Goal: Task Accomplishment & Management: Use online tool/utility

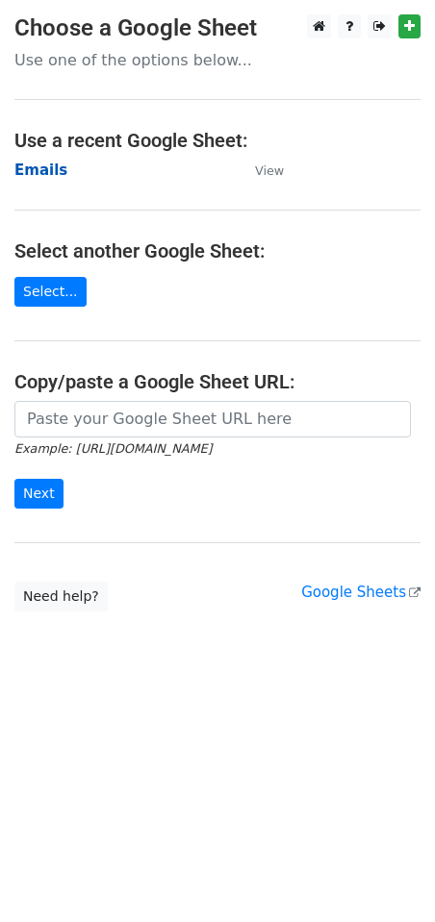
click at [49, 174] on strong "Emails" at bounding box center [40, 170] width 53 height 17
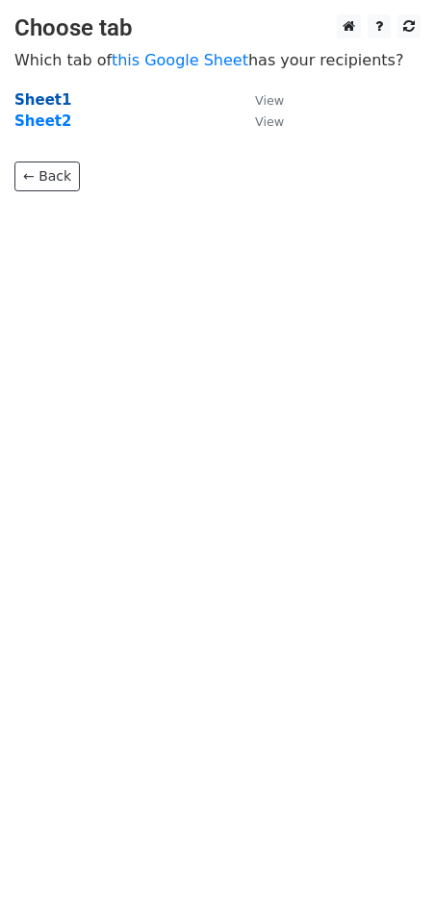
click at [51, 101] on strong "Sheet1" at bounding box center [42, 99] width 57 height 17
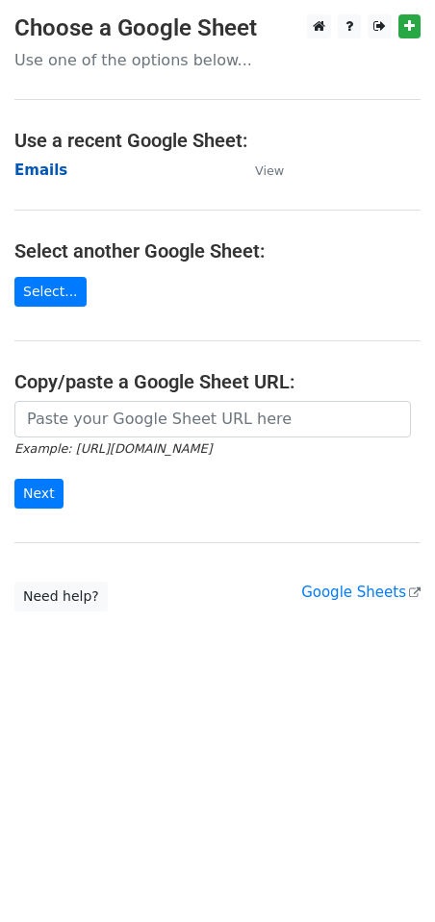
click at [36, 169] on strong "Emails" at bounding box center [40, 170] width 53 height 17
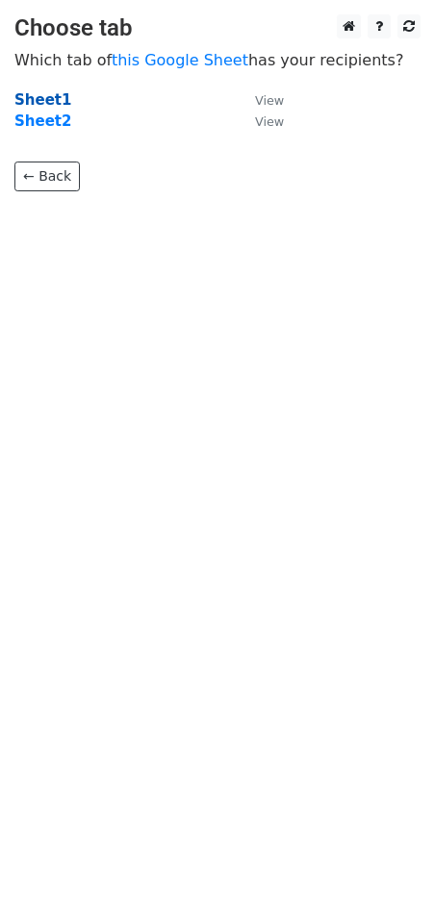
click at [53, 93] on strong "Sheet1" at bounding box center [42, 99] width 57 height 17
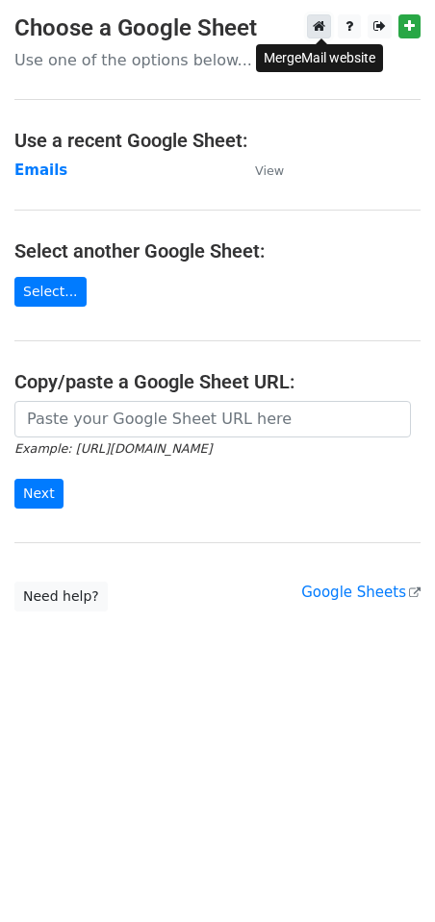
click at [319, 26] on icon at bounding box center [319, 25] width 13 height 13
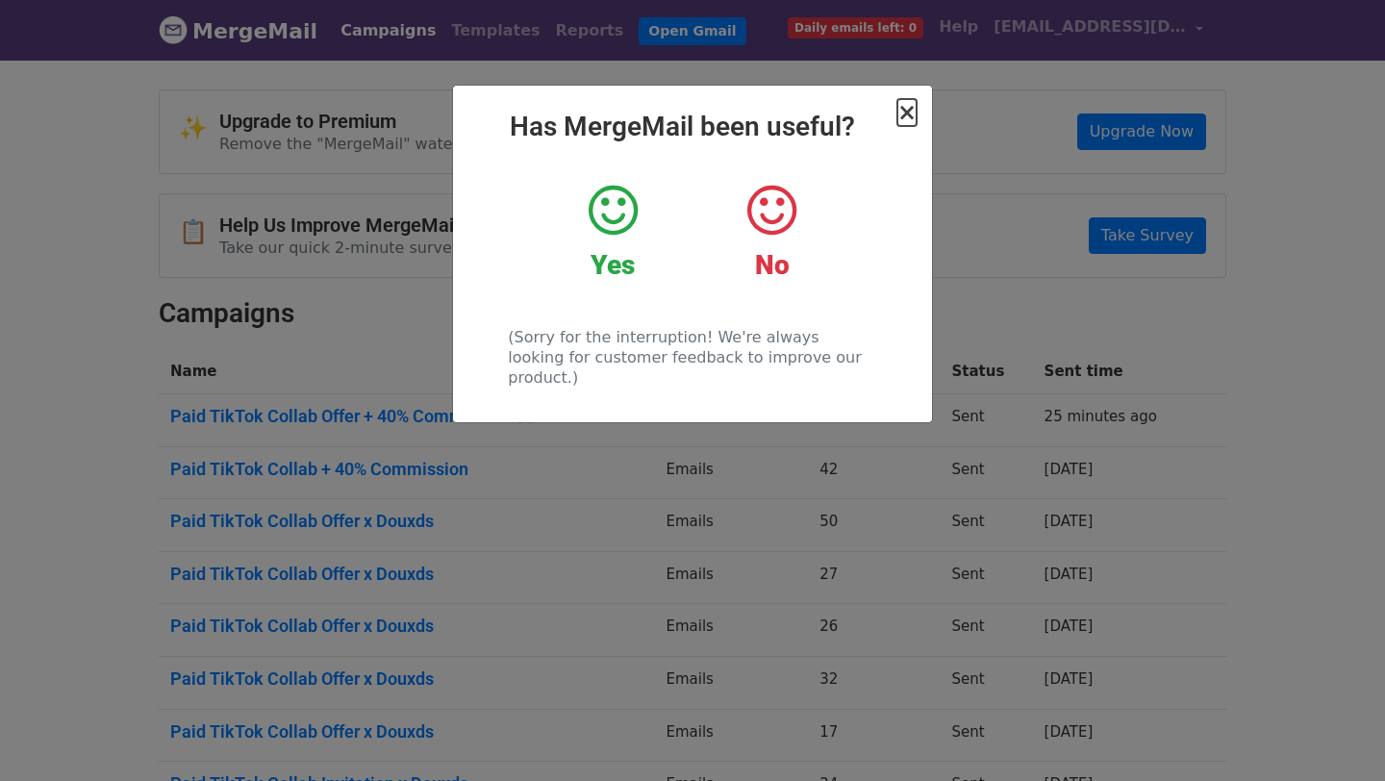
click at [906, 116] on span "×" at bounding box center [906, 112] width 19 height 27
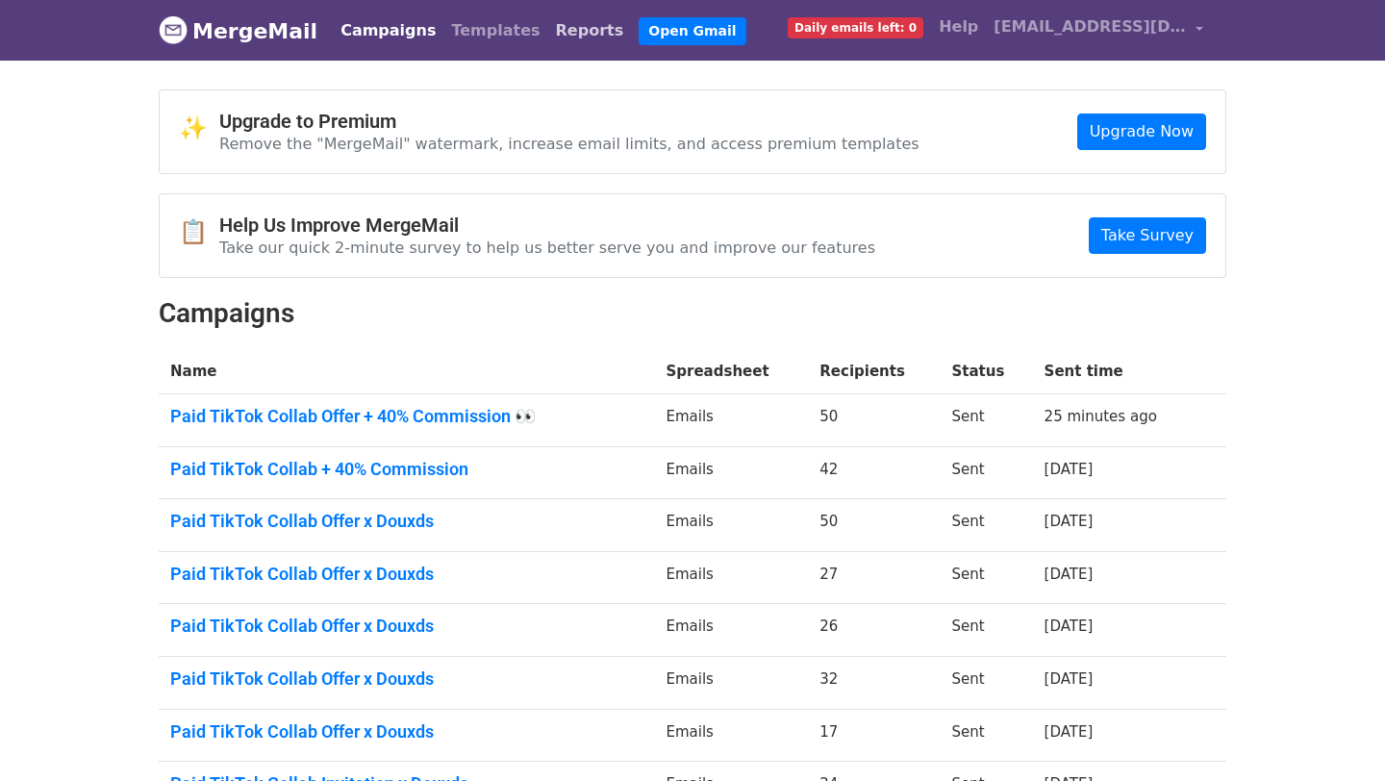
click at [548, 35] on link "Reports" at bounding box center [590, 31] width 84 height 38
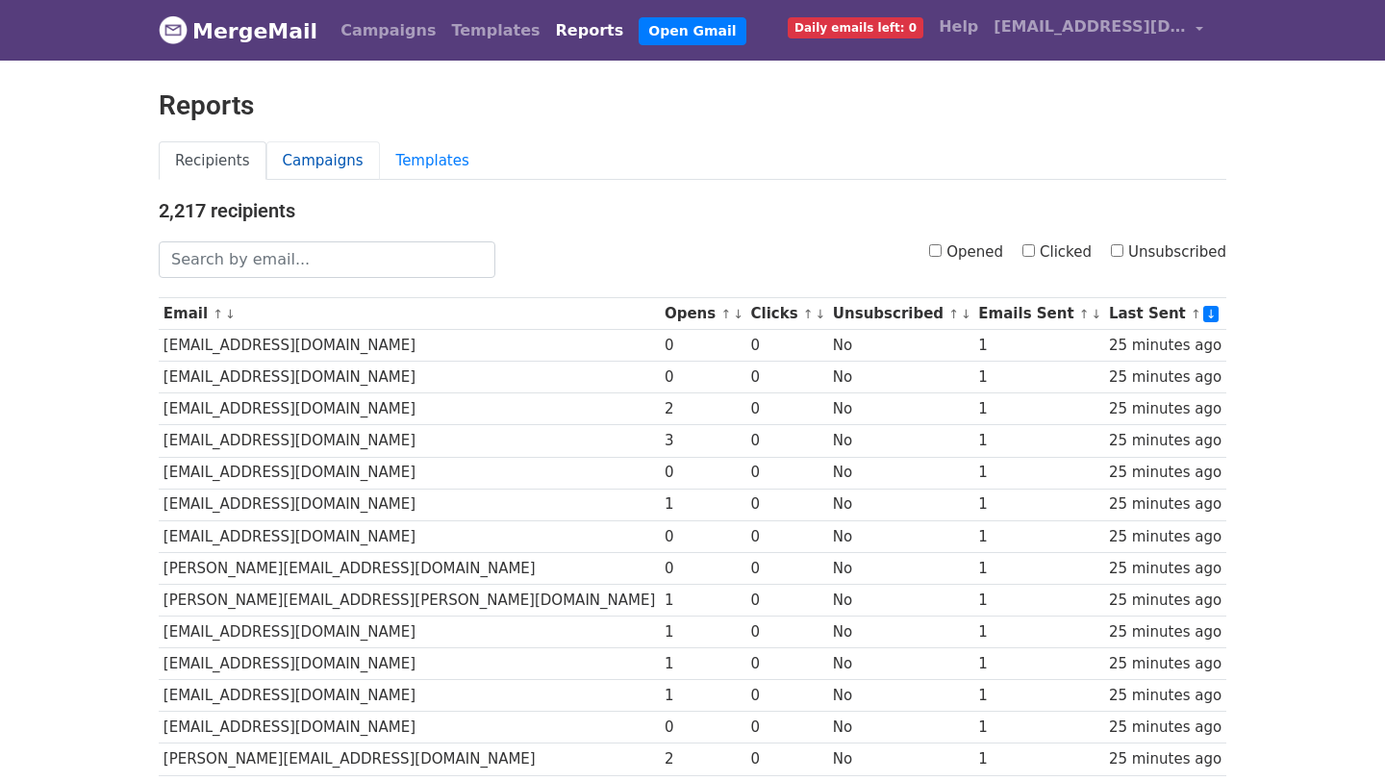
click at [328, 152] on link "Campaigns" at bounding box center [322, 160] width 113 height 39
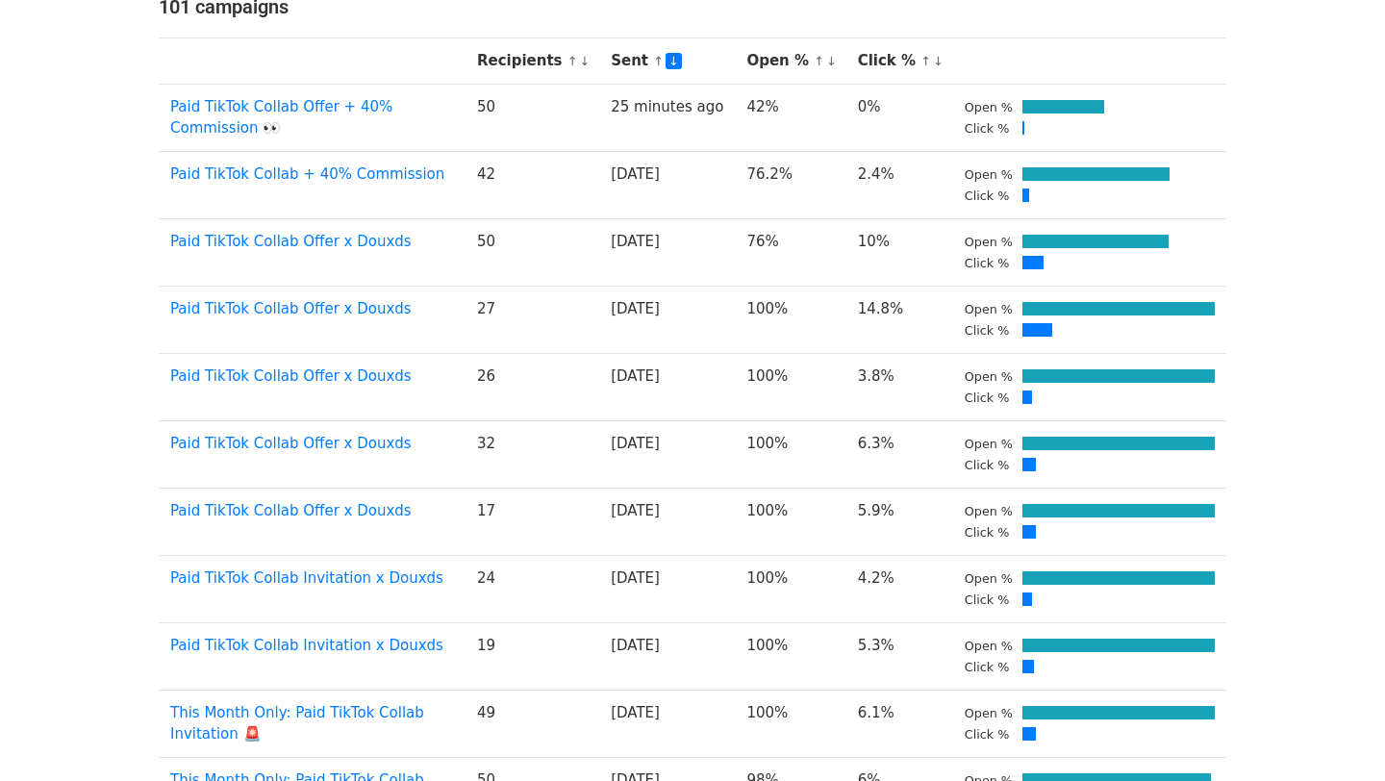
scroll to position [1059, 0]
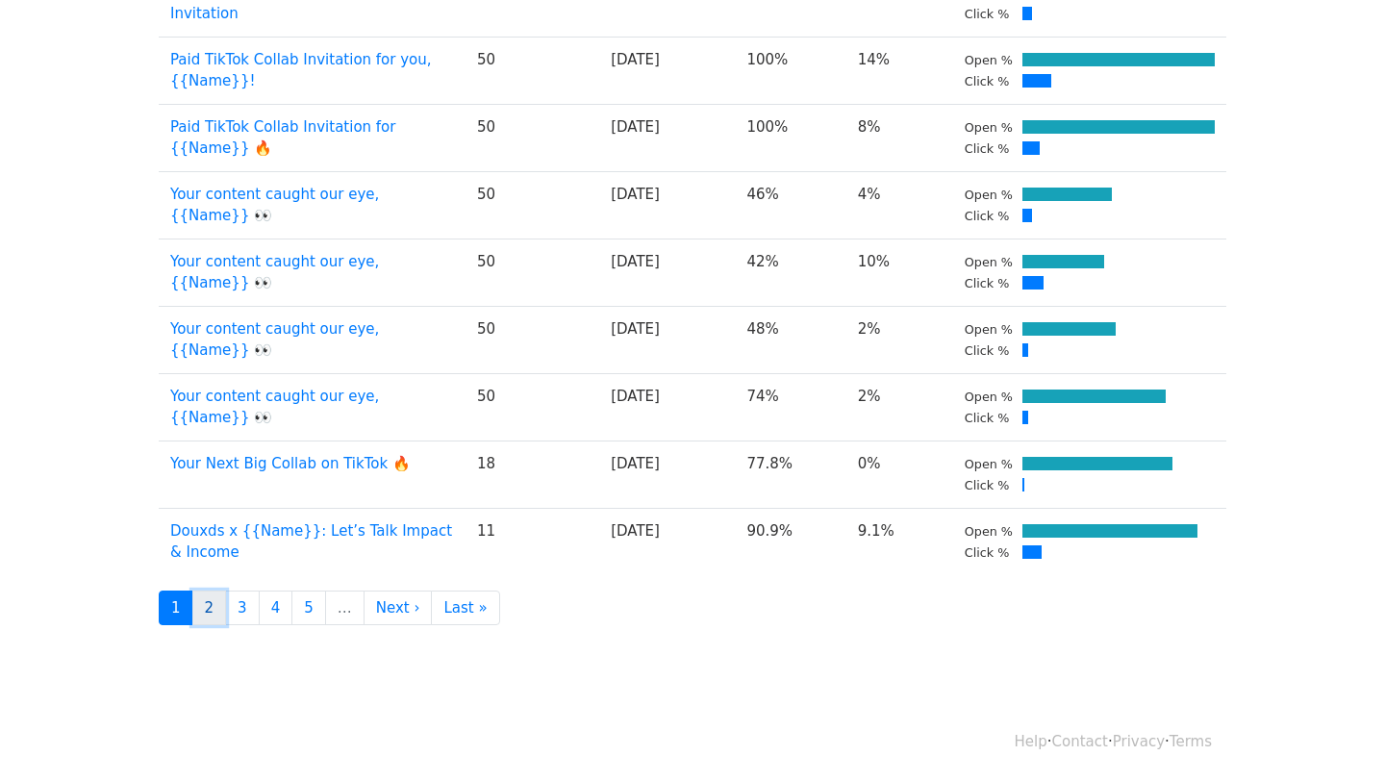
click at [210, 615] on link "2" at bounding box center [209, 608] width 35 height 36
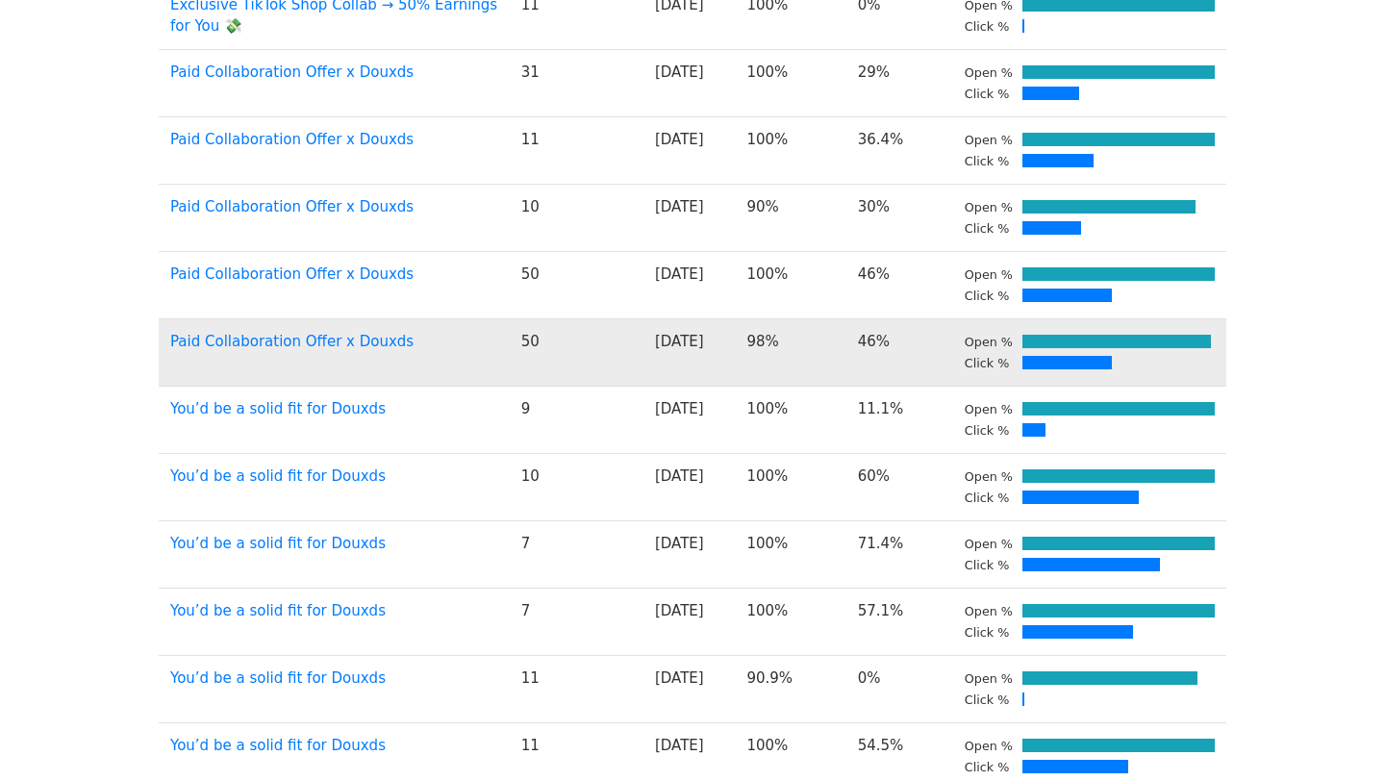
scroll to position [577, 0]
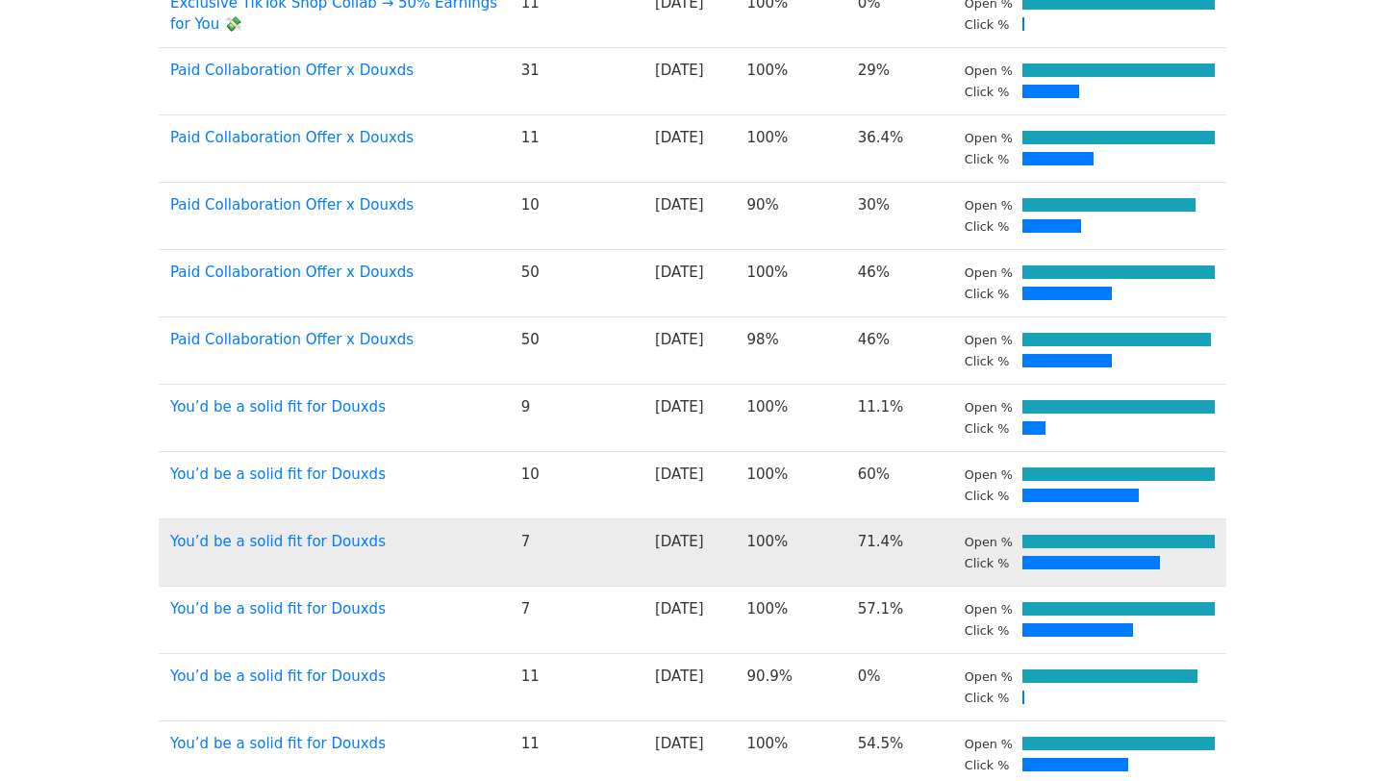
click at [889, 540] on td "71.4%" at bounding box center [899, 551] width 107 height 67
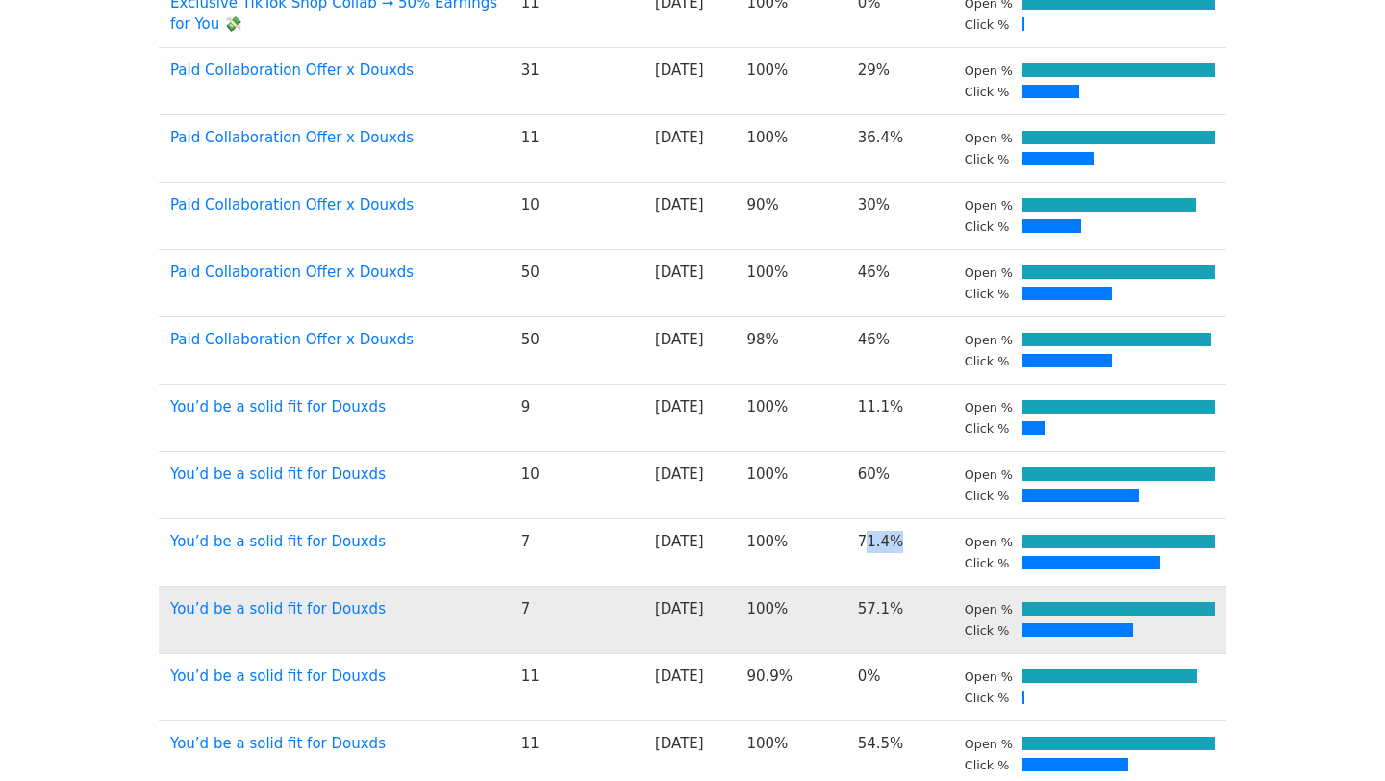
click at [879, 599] on td "57.1%" at bounding box center [899, 619] width 107 height 67
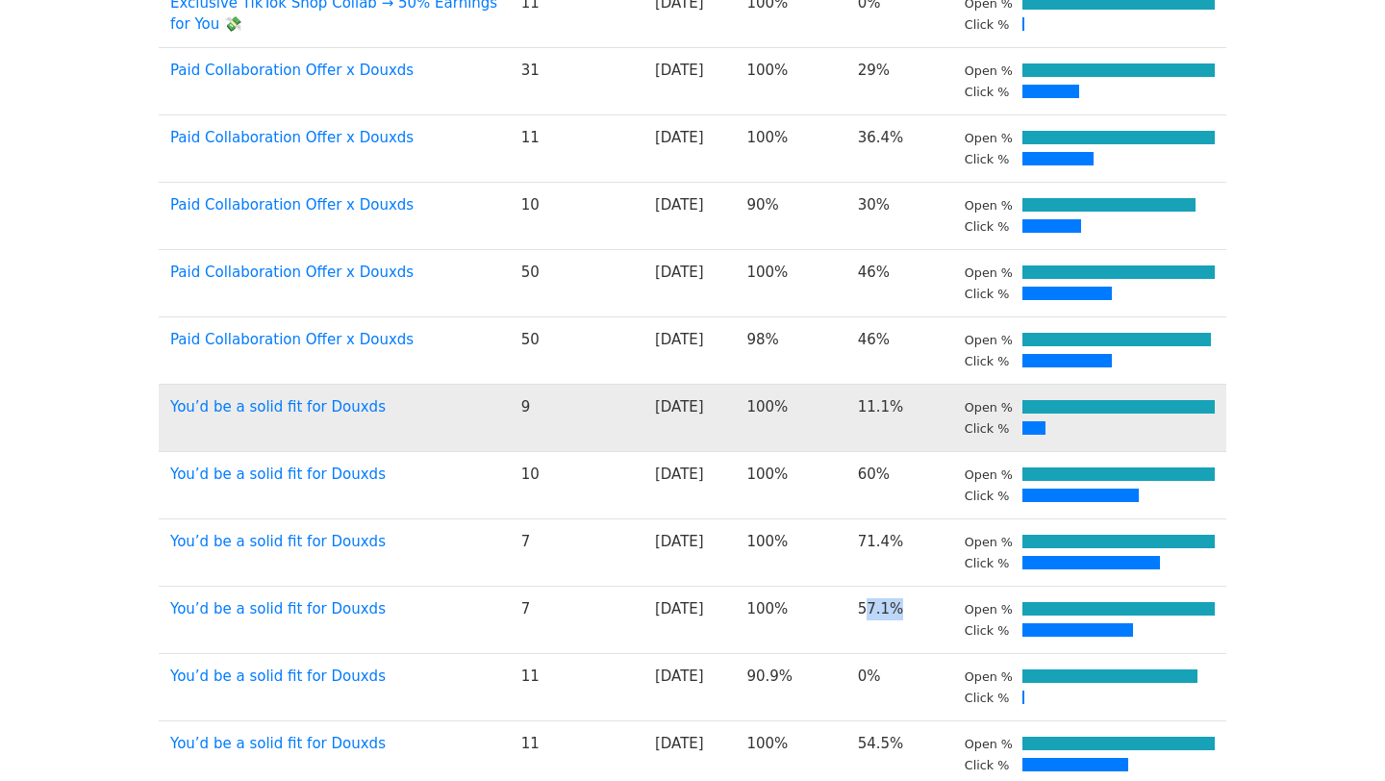
click at [891, 408] on td "11.1%" at bounding box center [899, 417] width 107 height 67
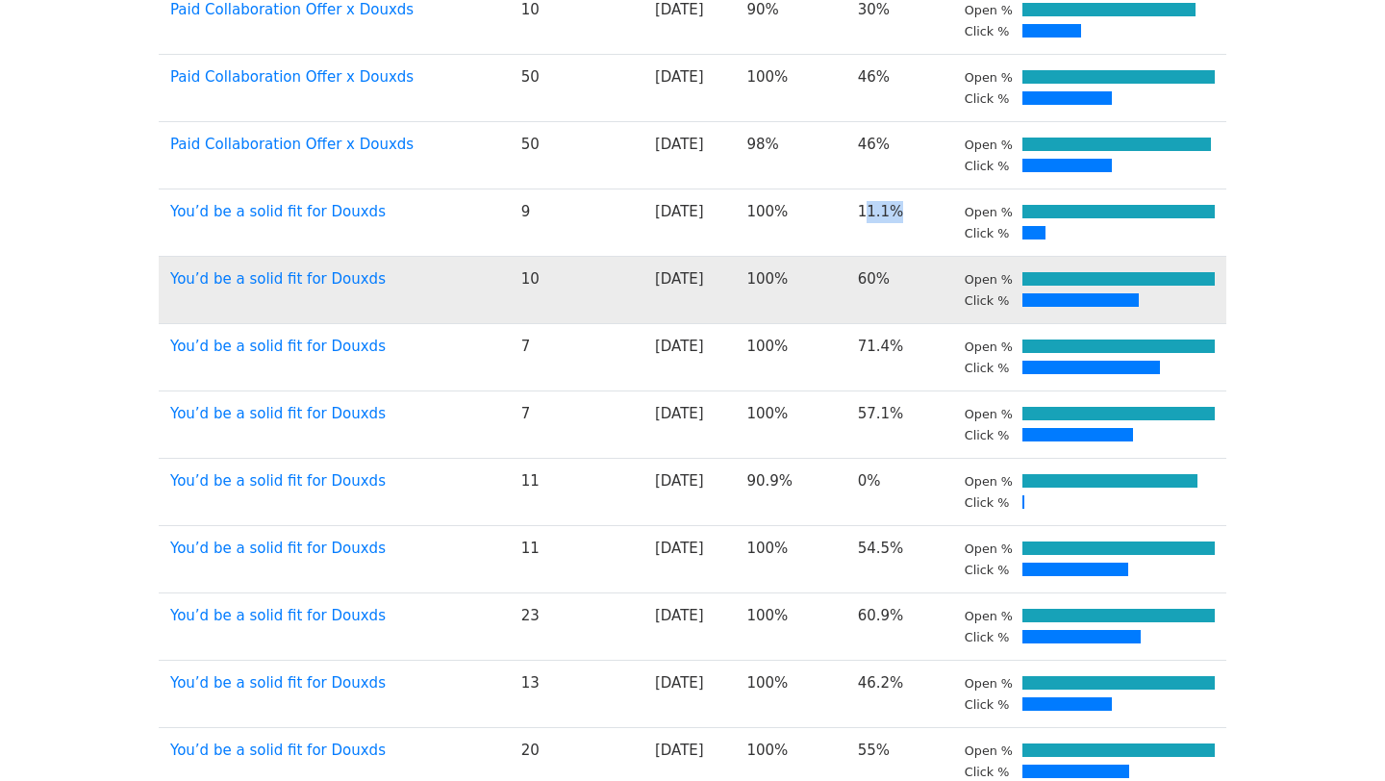
scroll to position [842, 0]
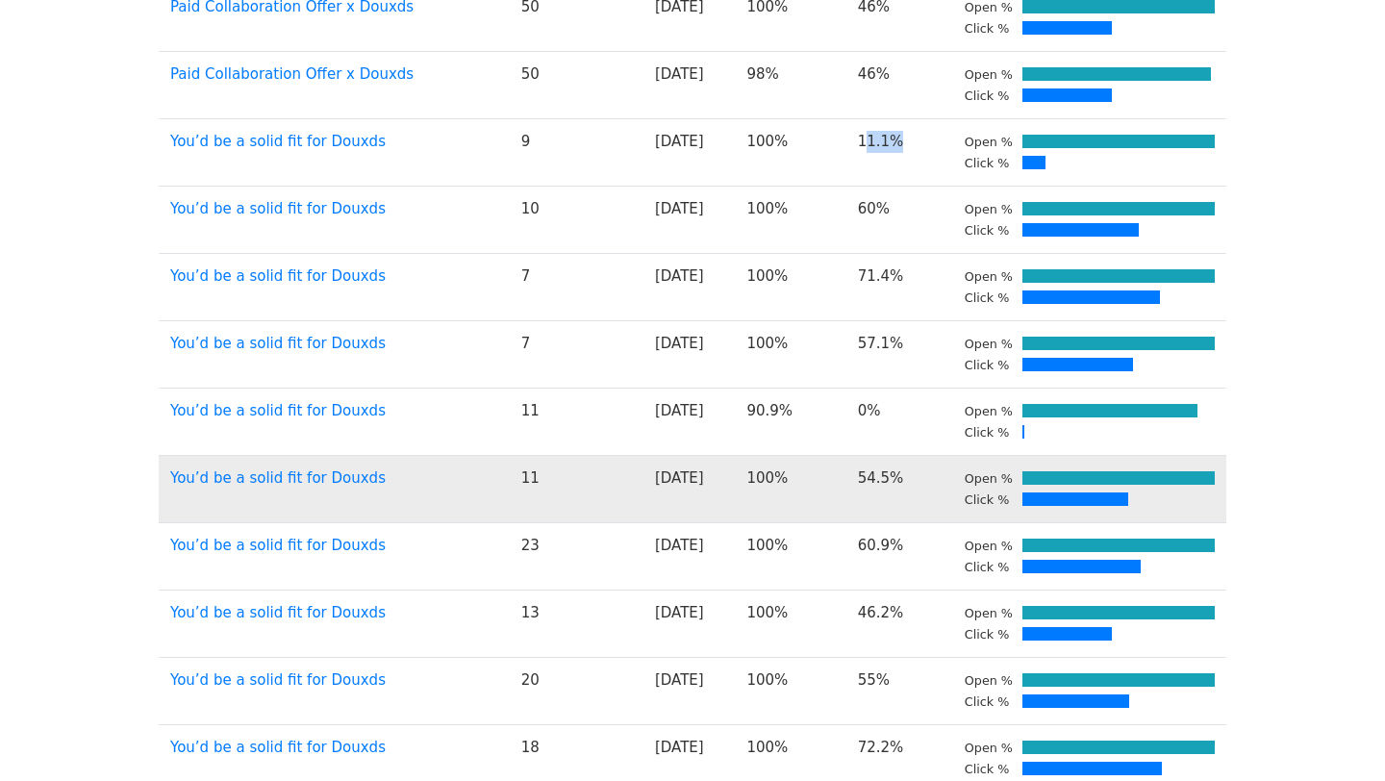
click at [879, 471] on td "54.5%" at bounding box center [899, 488] width 107 height 67
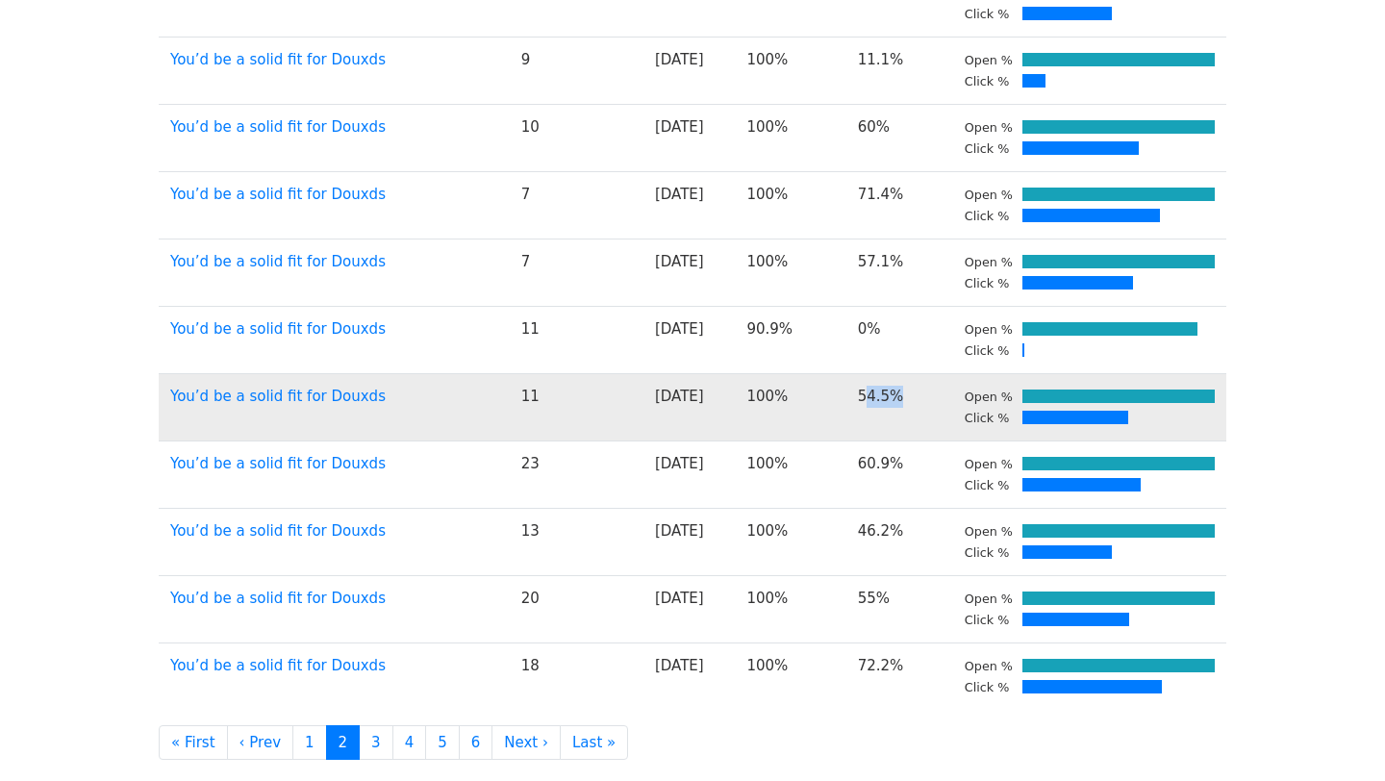
scroll to position [1059, 0]
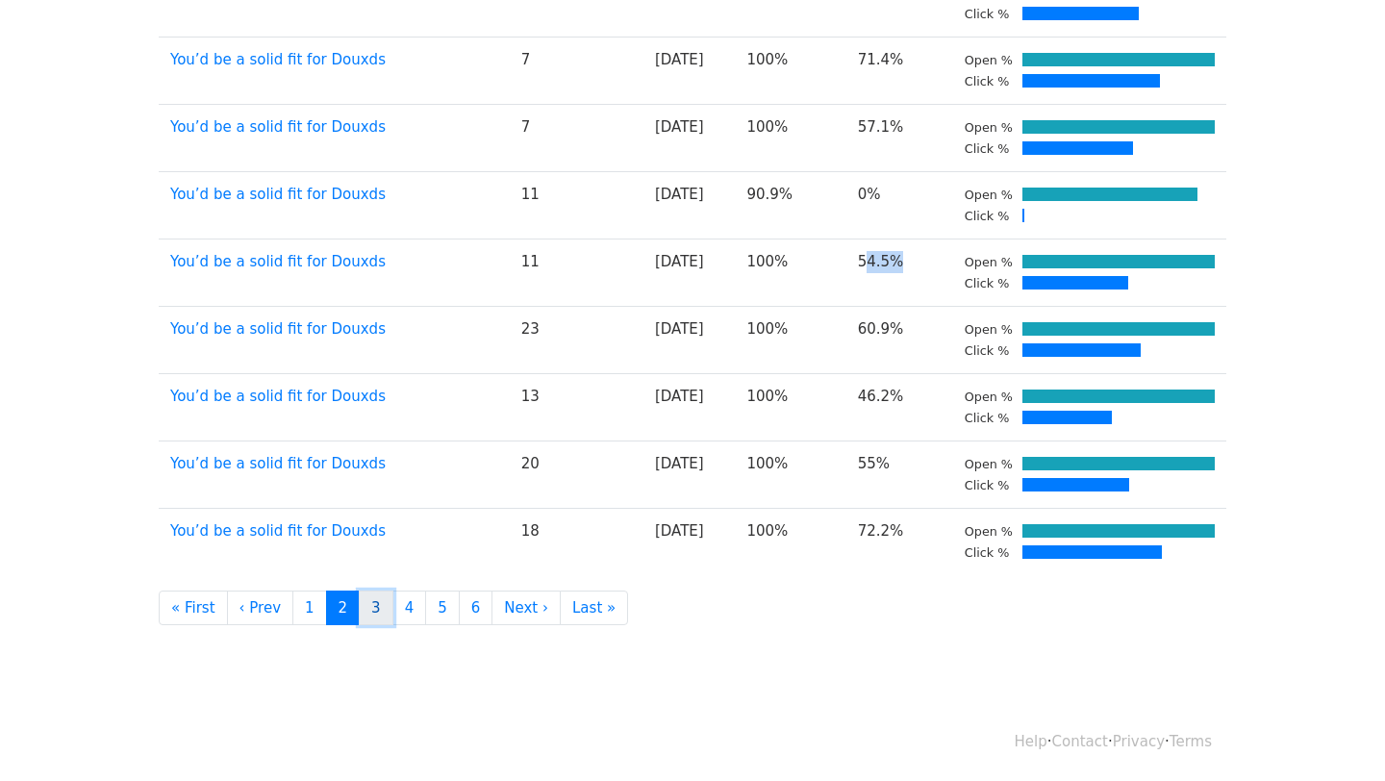
click at [371, 606] on link "3" at bounding box center [376, 608] width 35 height 36
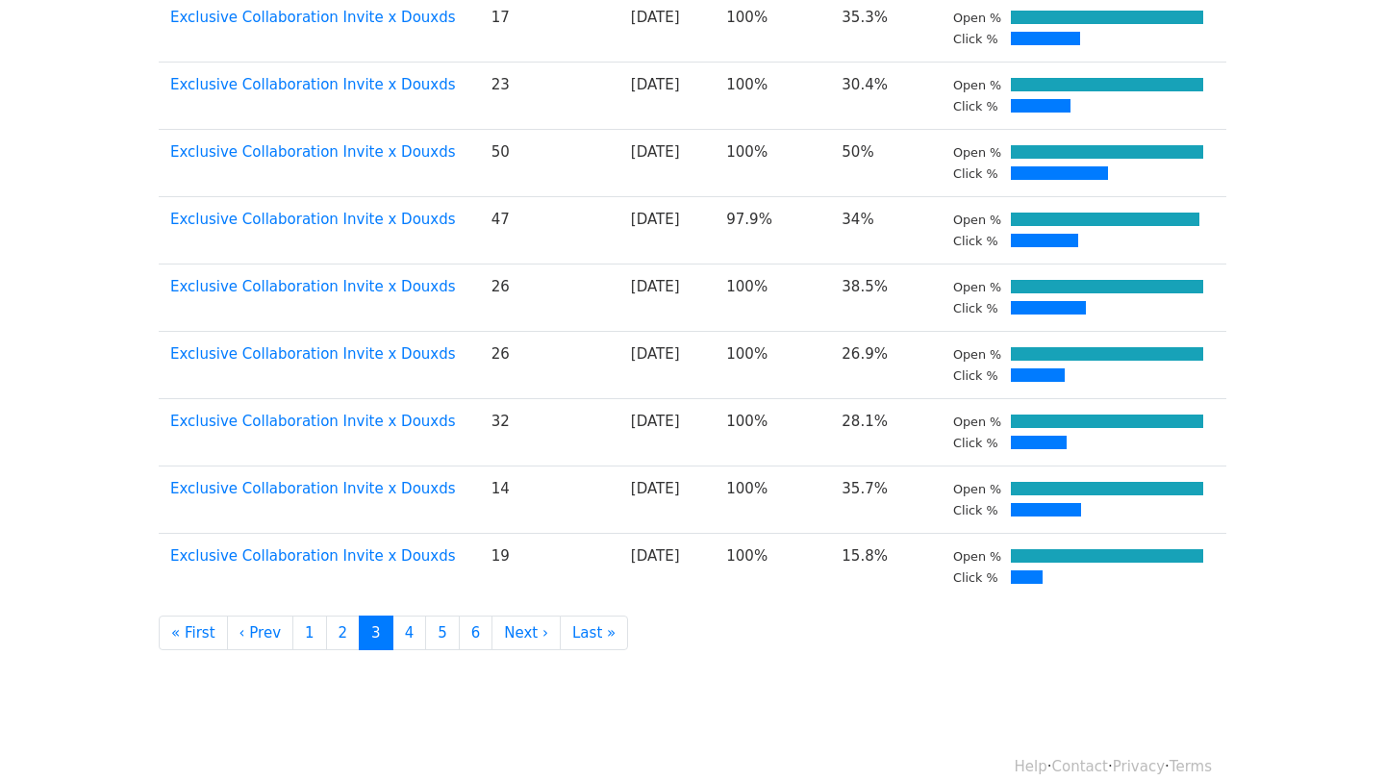
scroll to position [1059, 0]
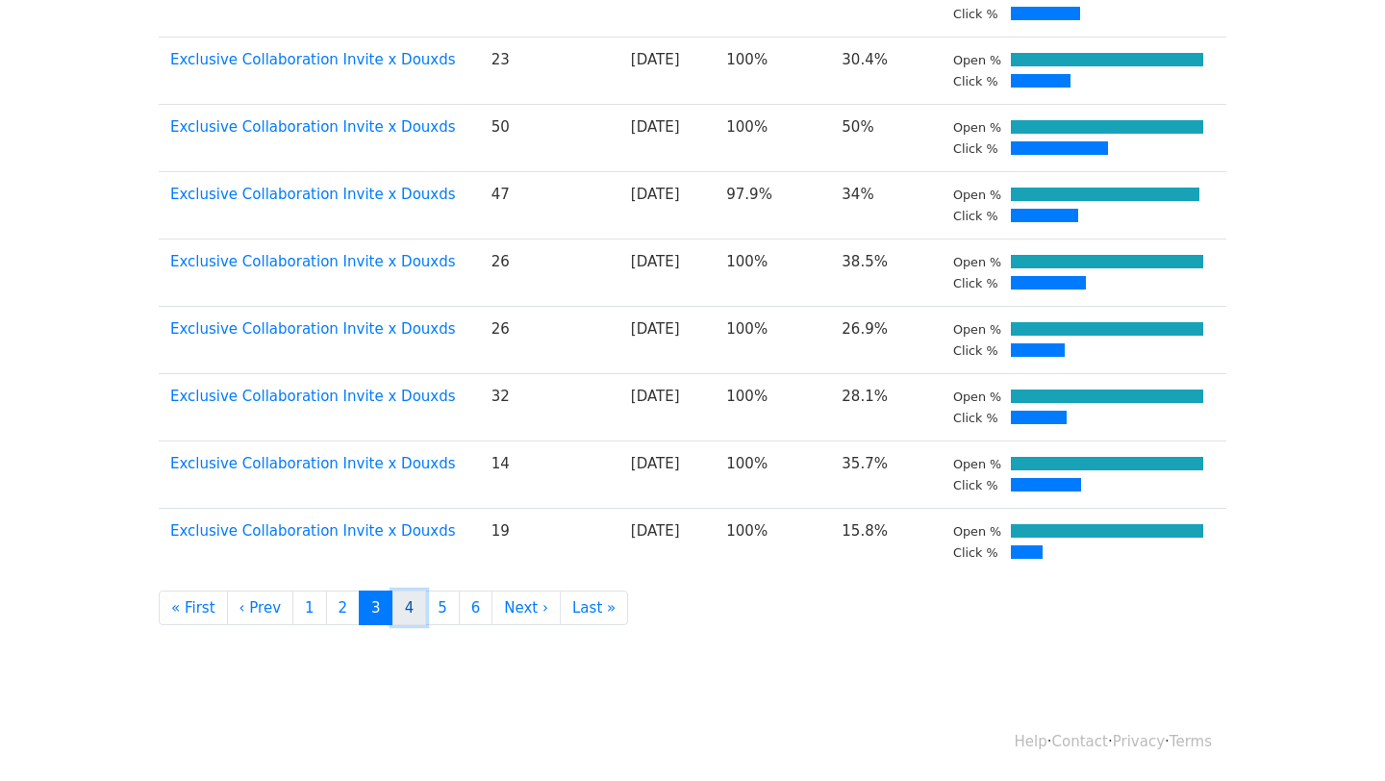
click at [392, 619] on link "4" at bounding box center [409, 608] width 35 height 36
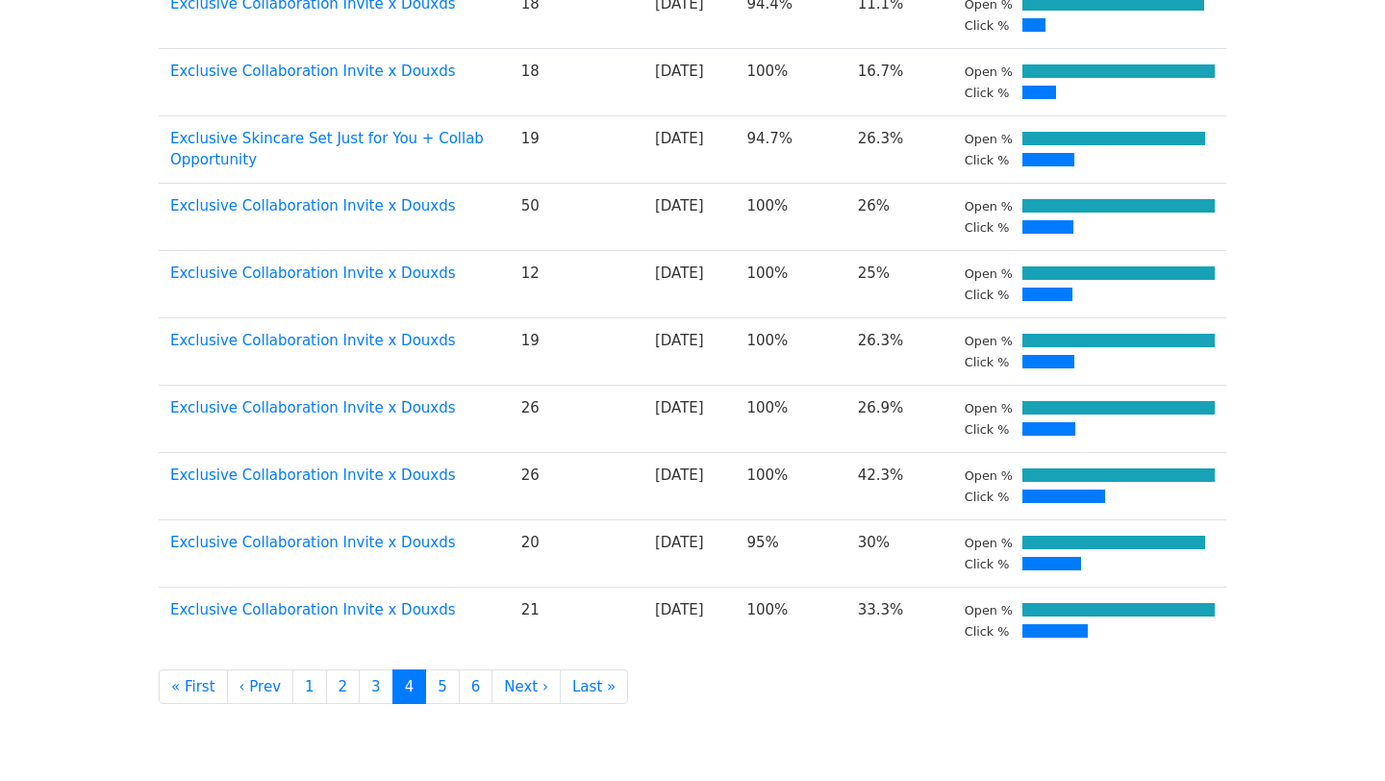
scroll to position [1017, 0]
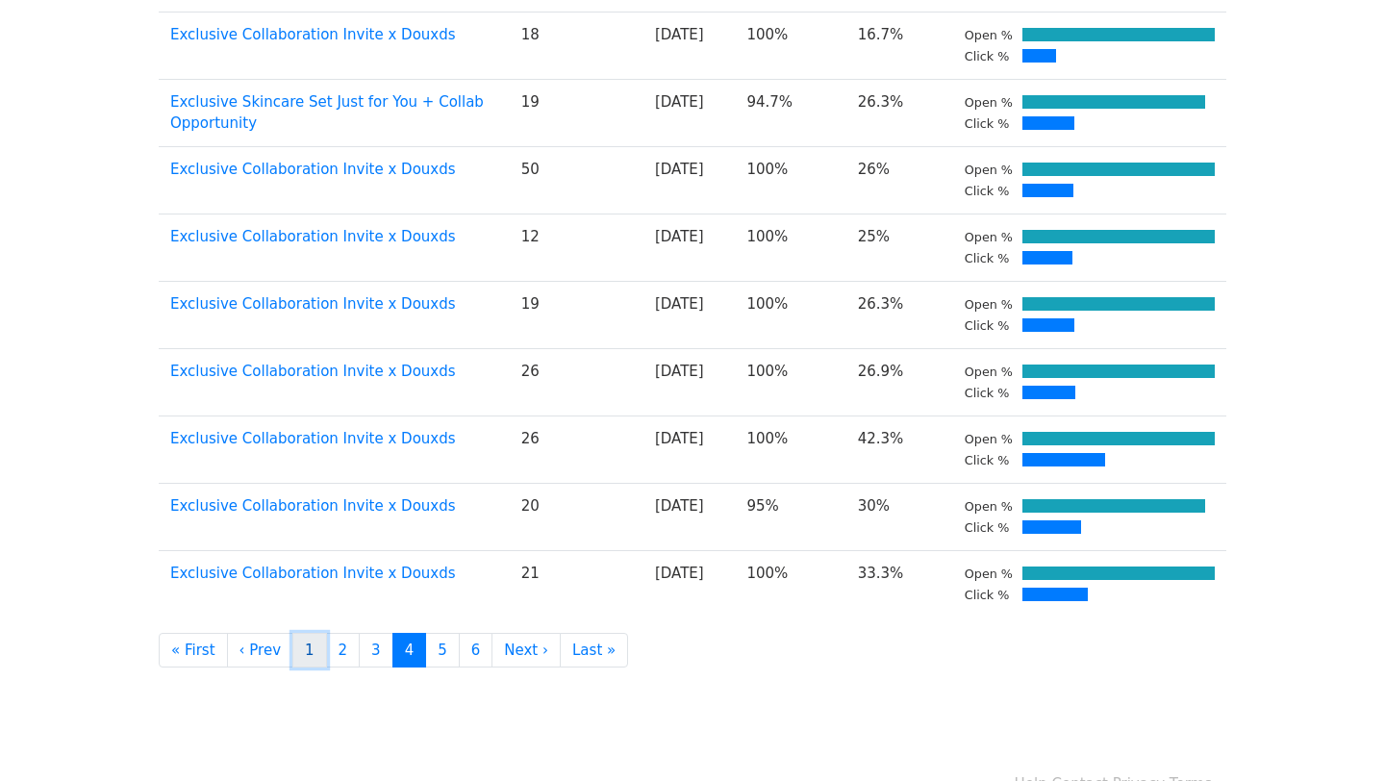
click at [311, 653] on link "1" at bounding box center [309, 651] width 35 height 36
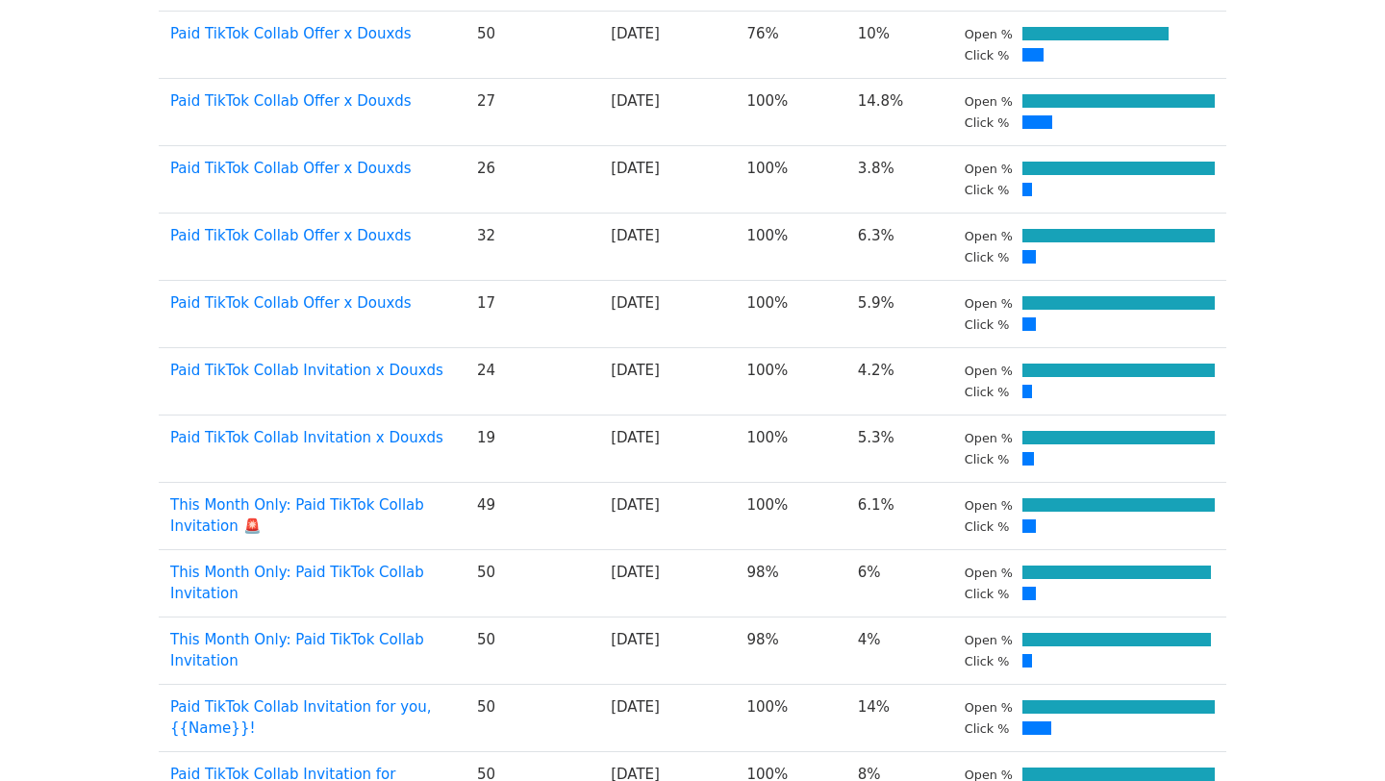
scroll to position [1059, 0]
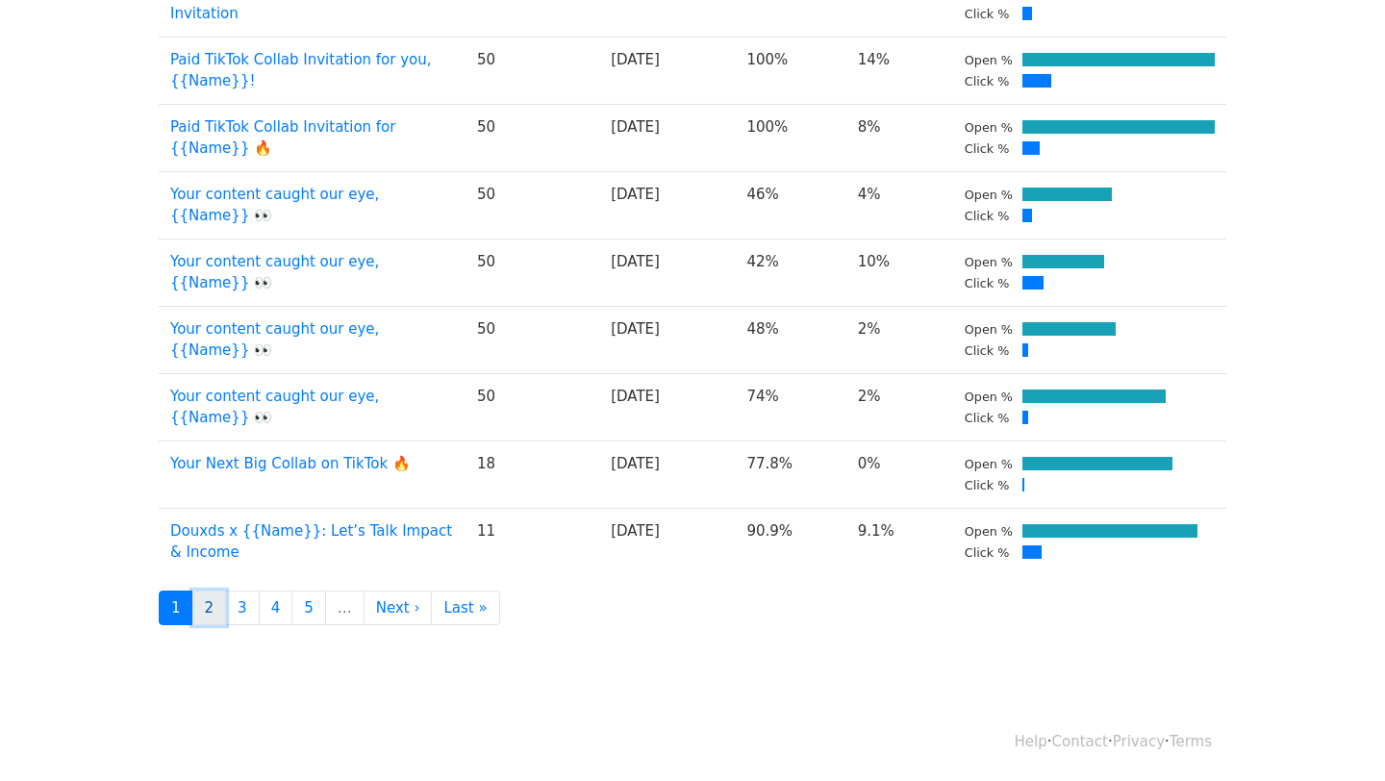
click at [210, 615] on link "2" at bounding box center [209, 608] width 35 height 36
